Goal: Task Accomplishment & Management: Manage account settings

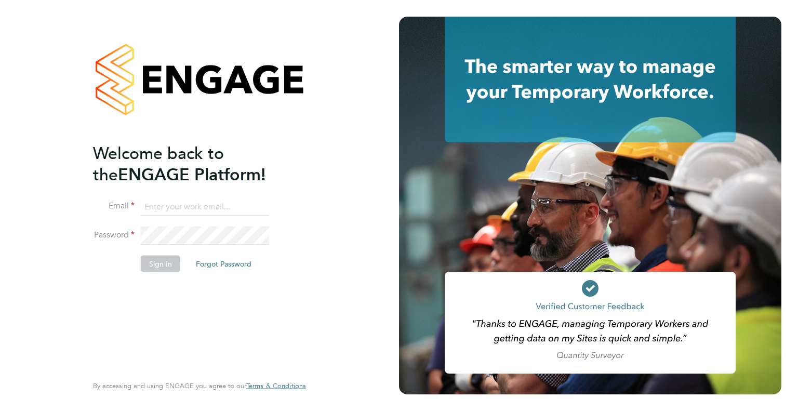
type input "safetysecurity@brightonandhovealbion.com"
click at [160, 268] on button "Sign In" at bounding box center [161, 263] width 40 height 17
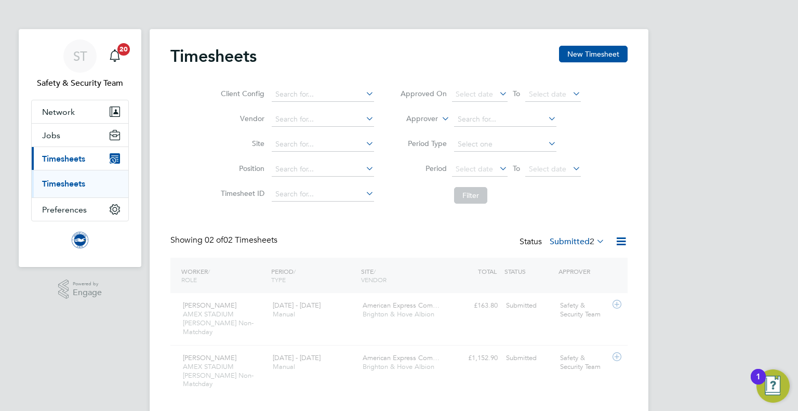
scroll to position [26, 90]
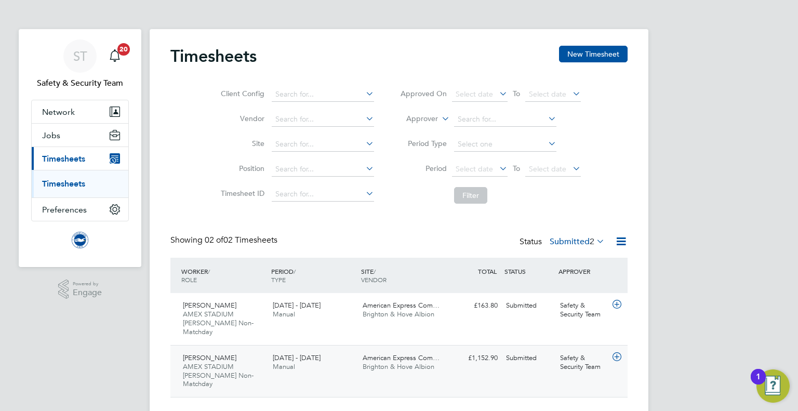
click at [393, 362] on span "Brighton & Hove Albion" at bounding box center [399, 366] width 72 height 9
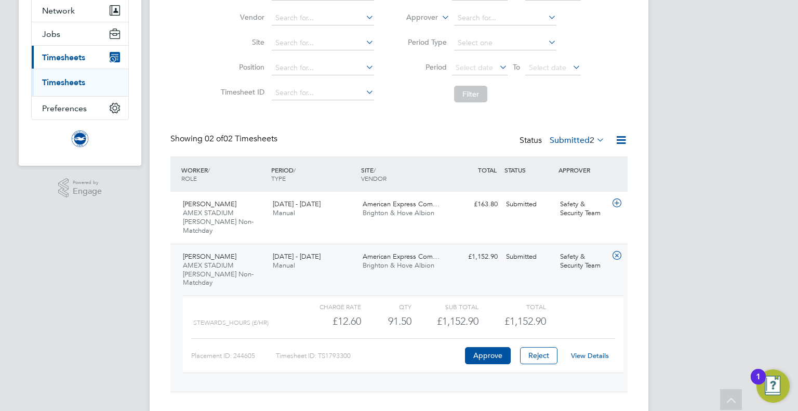
click at [586, 351] on link "View Details" at bounding box center [590, 355] width 38 height 9
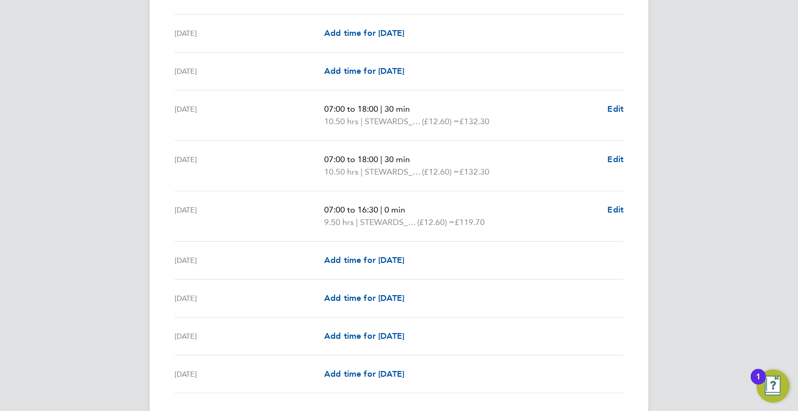
scroll to position [1296, 0]
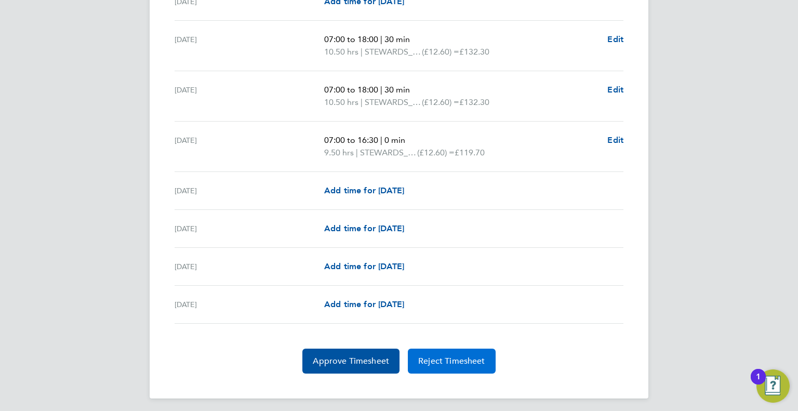
click at [453, 359] on span "Reject Timesheet" at bounding box center [451, 361] width 67 height 10
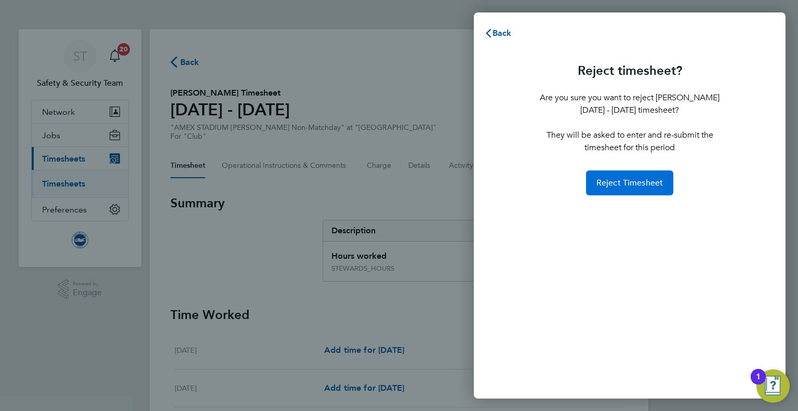
click at [609, 180] on span "Reject Timesheet" at bounding box center [630, 183] width 67 height 10
